Goal: Information Seeking & Learning: Find specific fact

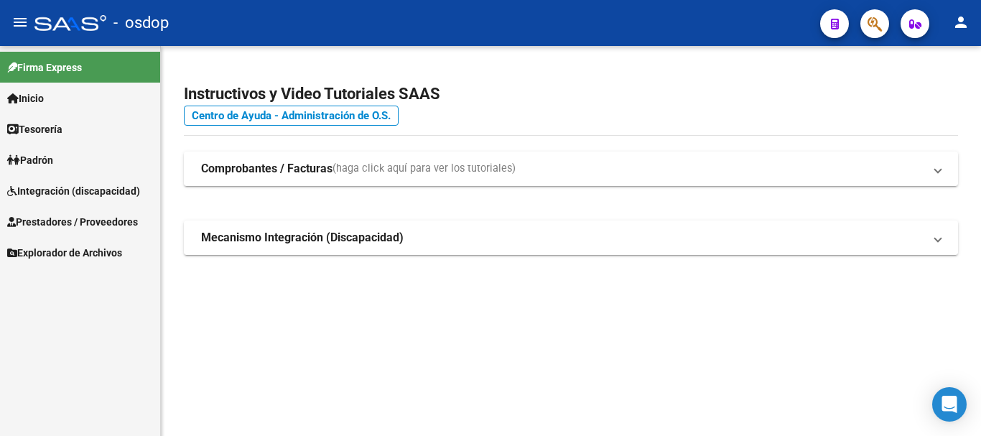
click at [80, 220] on span "Prestadores / Proveedores" at bounding box center [72, 222] width 131 height 16
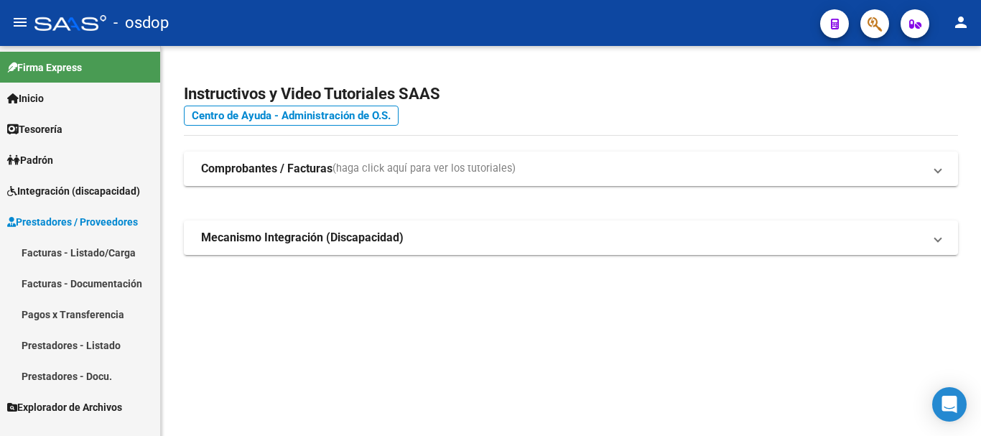
click at [72, 347] on link "Prestadores - Listado" at bounding box center [80, 344] width 160 height 31
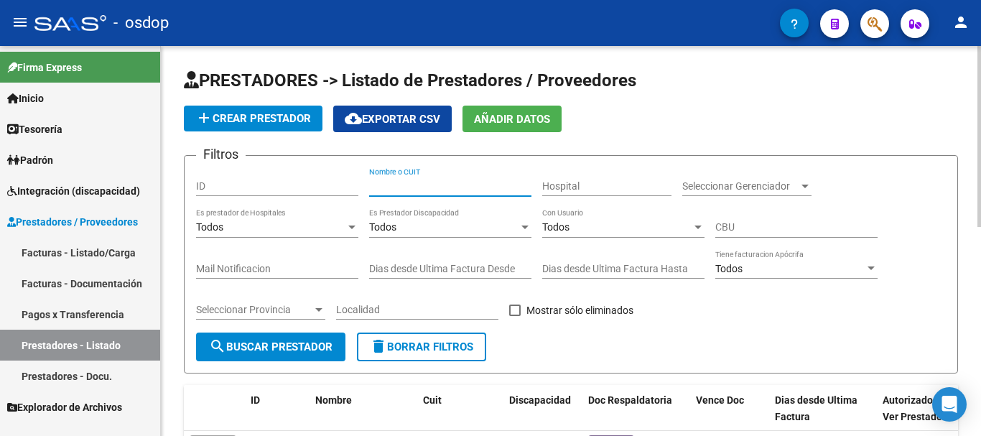
click at [449, 190] on input "Nombre o CUIT" at bounding box center [450, 186] width 162 height 12
type input "27339473116"
click at [260, 347] on span "search Buscar Prestador" at bounding box center [270, 346] width 123 height 13
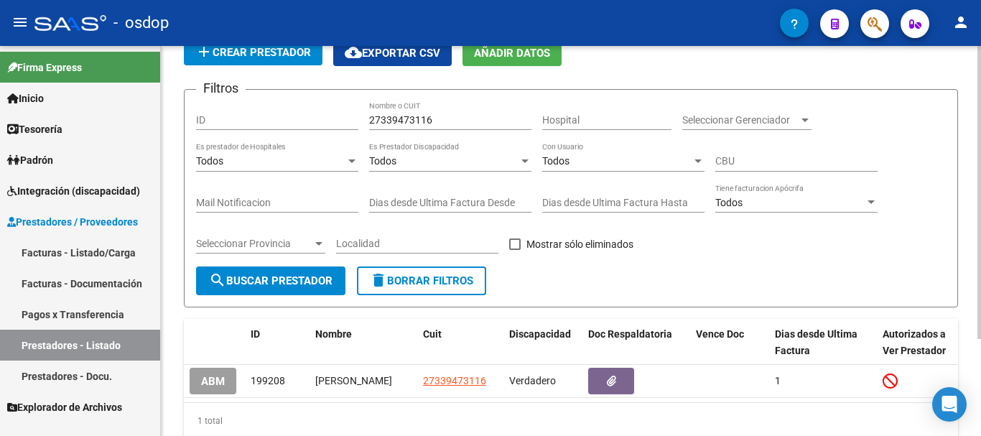
scroll to position [129, 0]
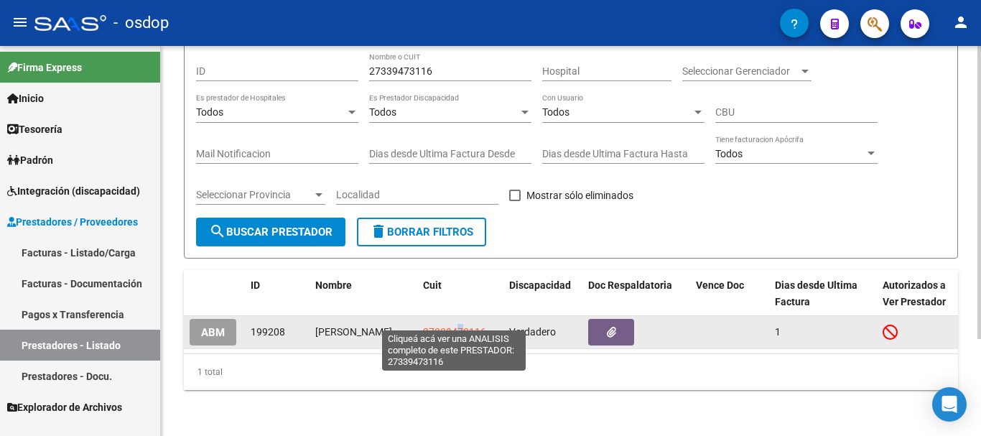
click at [459, 326] on span "27339473116" at bounding box center [454, 331] width 63 height 11
copy span "7"
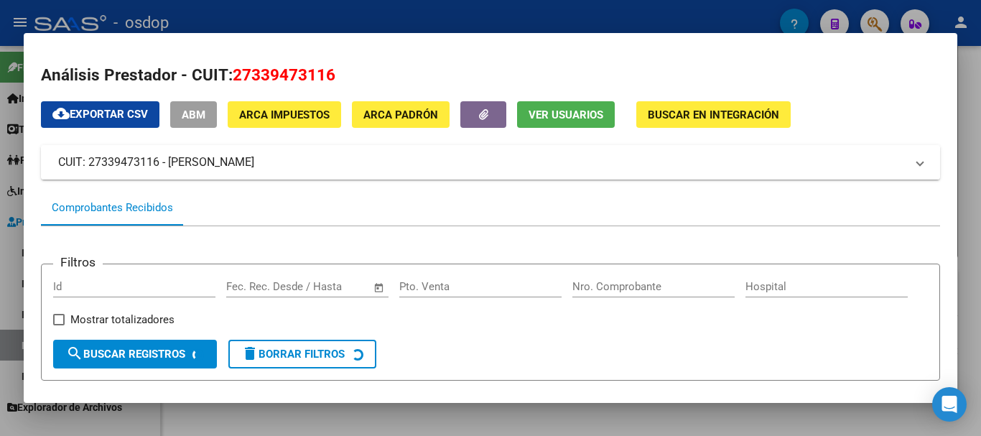
drag, startPoint x: 56, startPoint y: 155, endPoint x: 328, endPoint y: 163, distance: 272.2
click at [329, 163] on mat-expansion-panel-header "CUIT: 27339473116 - [PERSON_NAME]" at bounding box center [490, 162] width 899 height 34
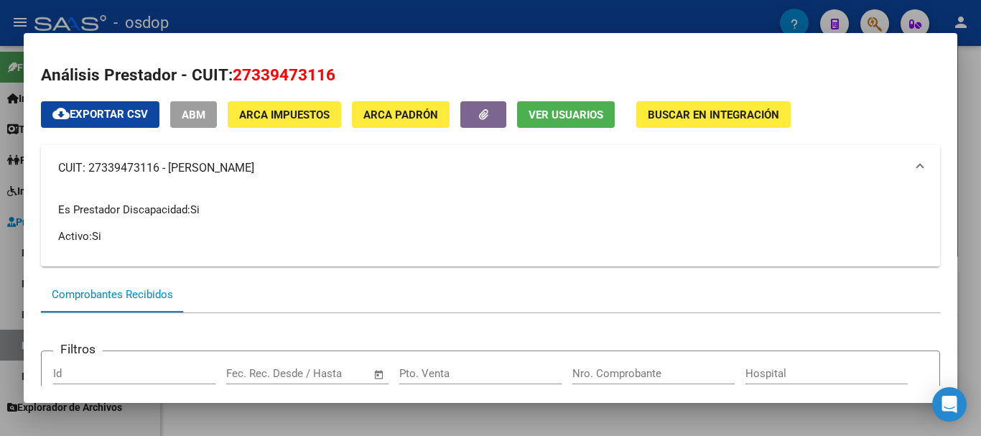
copy mat-panel-title "CUIT: 27339473116 - [PERSON_NAME]"
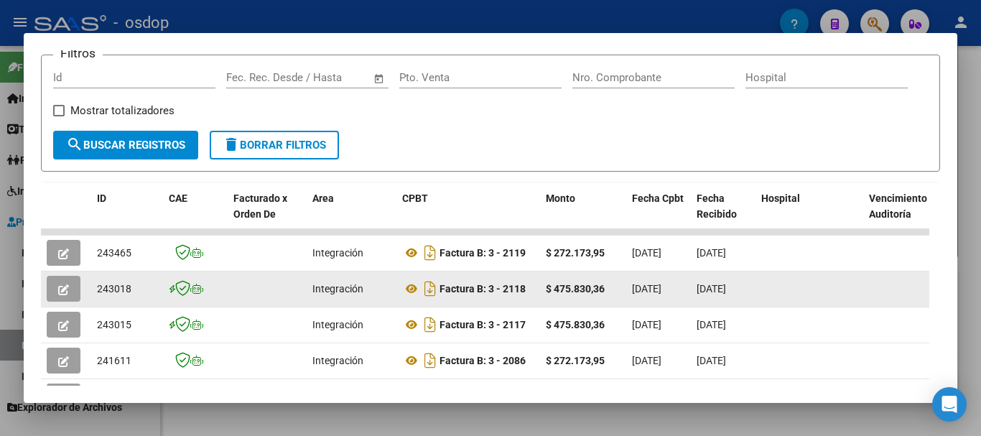
scroll to position [287, 0]
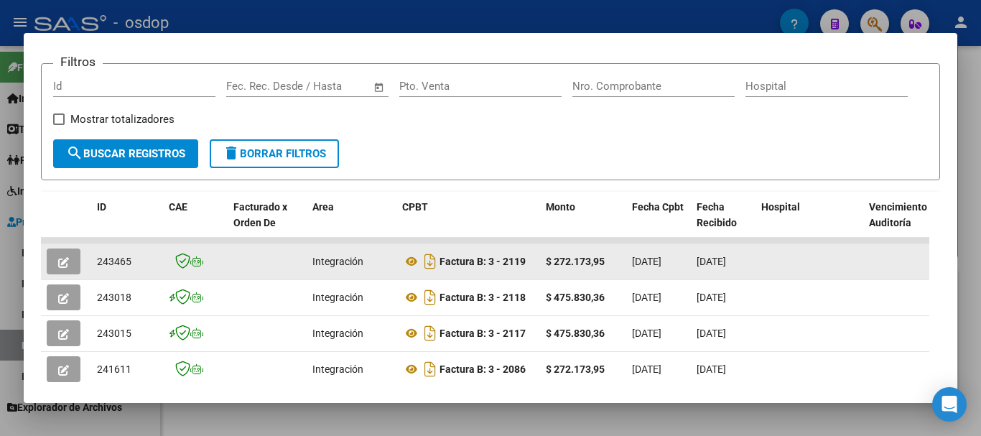
click at [62, 266] on icon "button" at bounding box center [63, 262] width 11 height 11
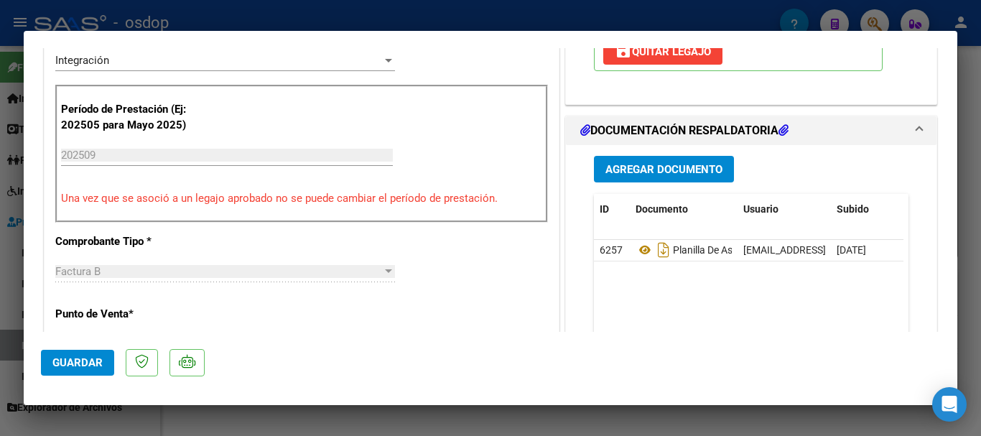
scroll to position [359, 0]
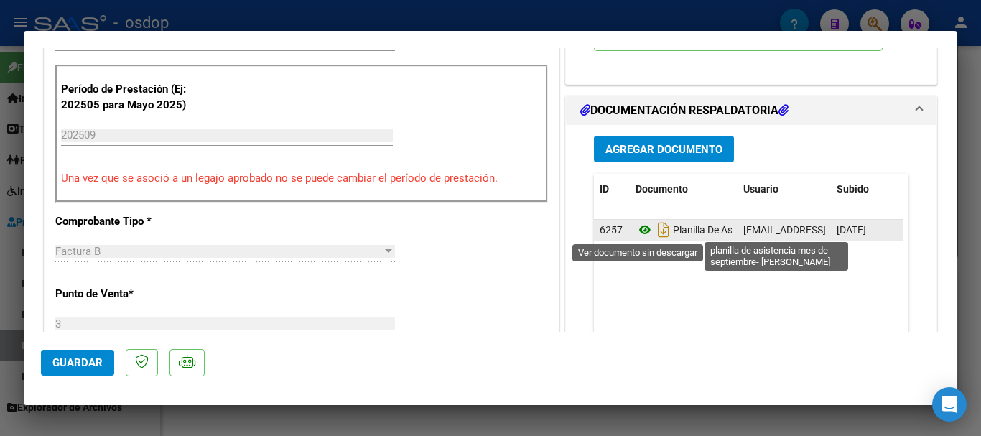
click at [635, 234] on icon at bounding box center [644, 229] width 19 height 17
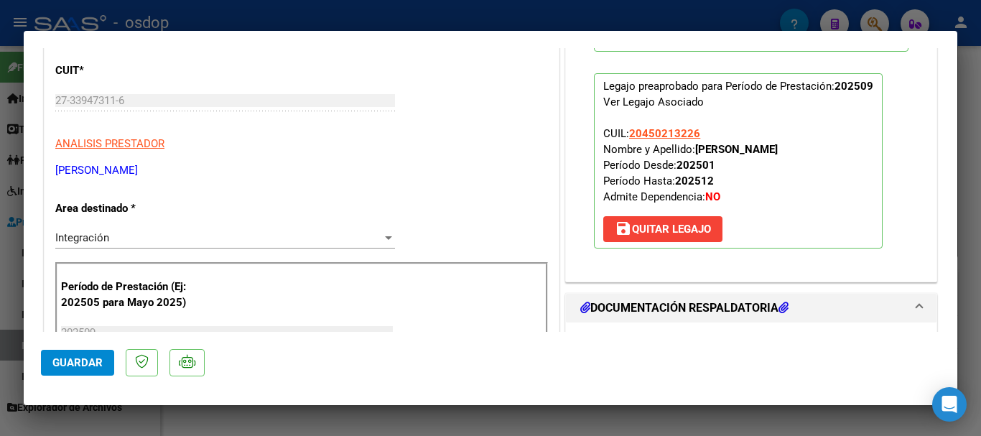
scroll to position [144, 0]
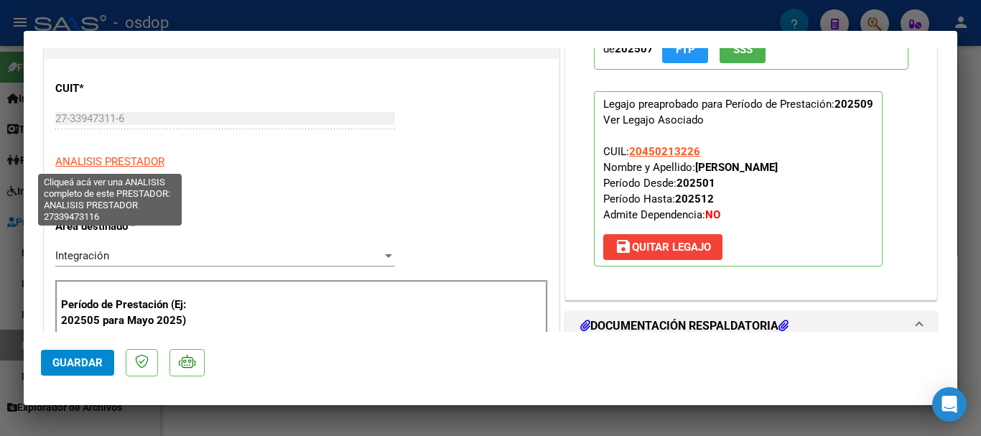
click at [111, 158] on span "ANALISIS PRESTADOR" at bounding box center [109, 161] width 109 height 13
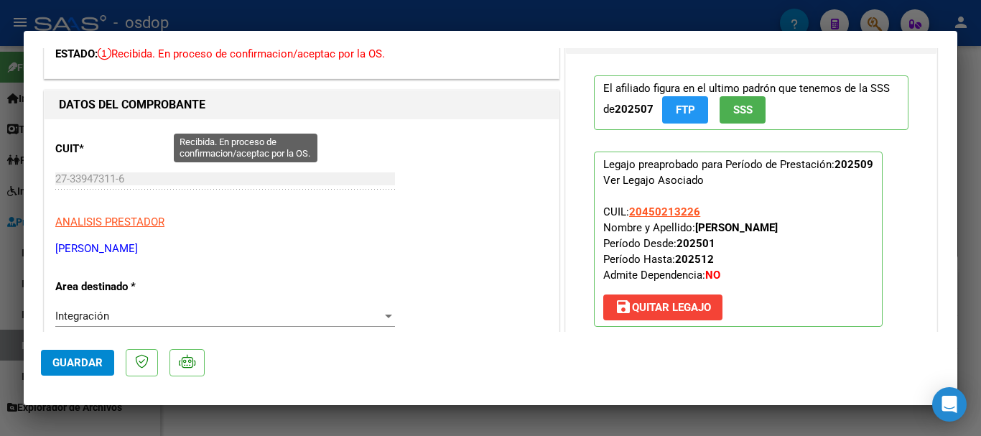
scroll to position [0, 0]
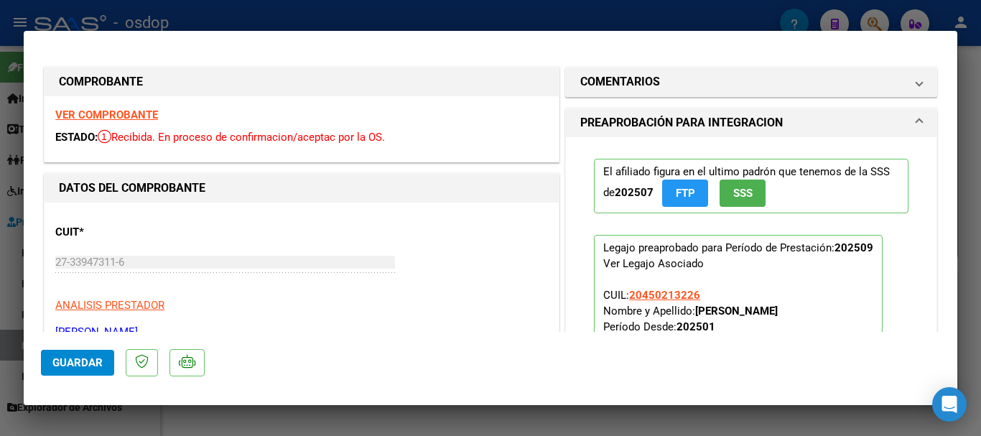
click at [129, 113] on strong "VER COMPROBANTE" at bounding box center [106, 114] width 103 height 13
type input "$ 0,00"
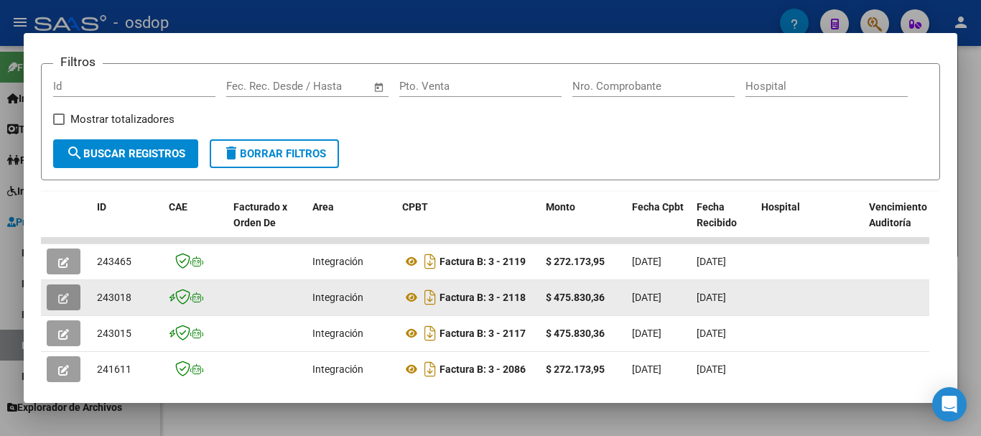
click at [65, 301] on icon "button" at bounding box center [63, 298] width 11 height 11
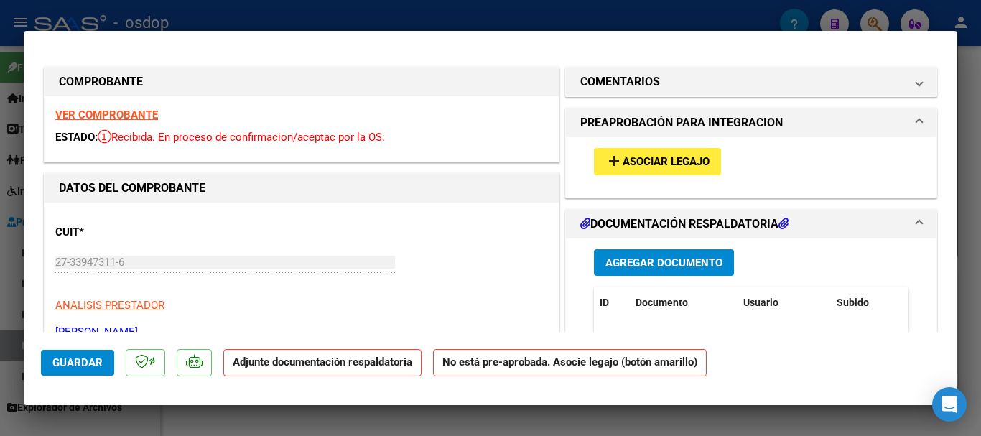
click at [122, 116] on strong "VER COMPROBANTE" at bounding box center [106, 114] width 103 height 13
type input "$ 0,00"
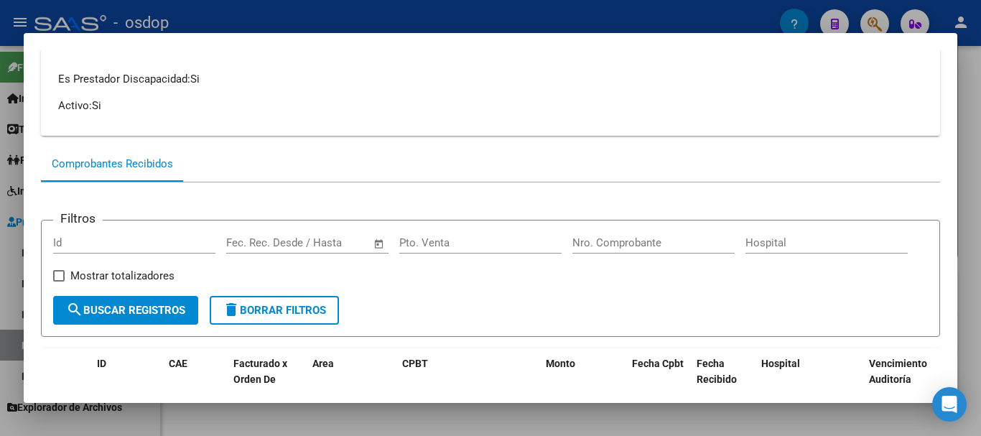
scroll to position [359, 0]
